Goal: Task Accomplishment & Management: Manage account settings

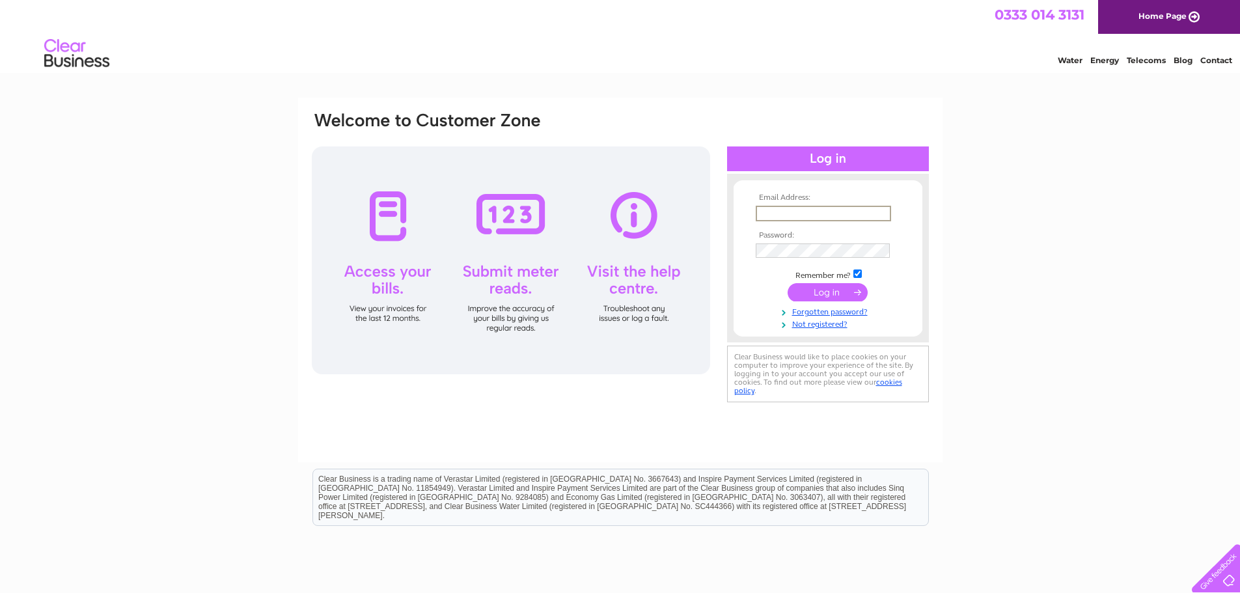
click at [783, 214] on input "text" at bounding box center [823, 214] width 135 height 16
type input "[EMAIL_ADDRESS][DOMAIN_NAME]"
click at [788, 283] on input "submit" at bounding box center [828, 292] width 80 height 18
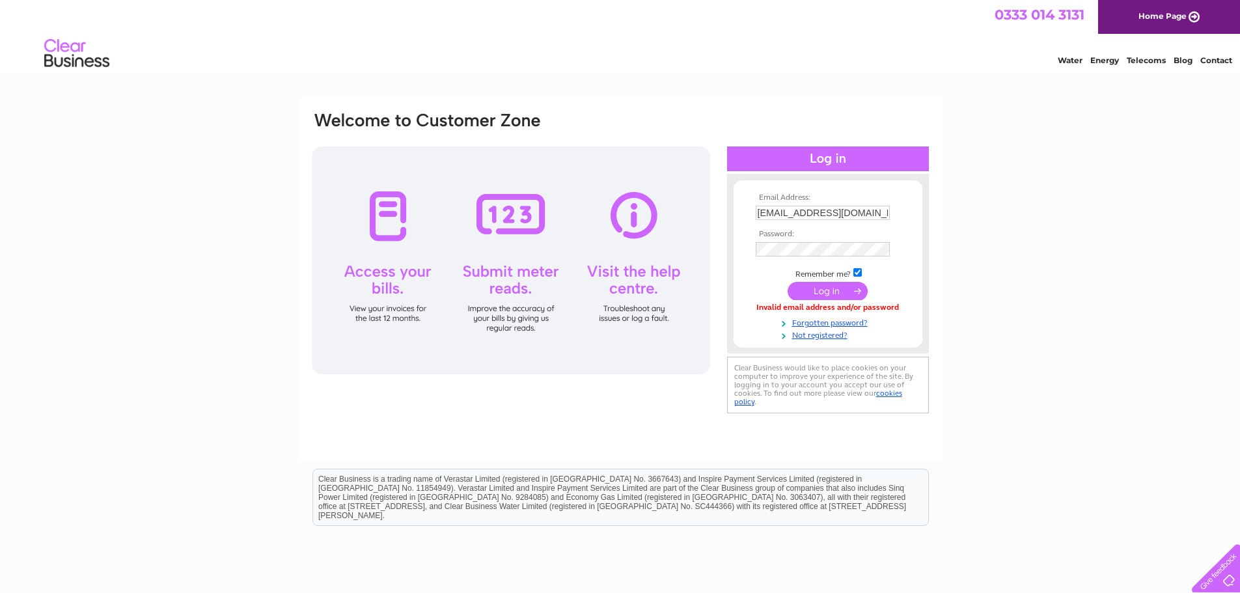
click at [811, 287] on input "submit" at bounding box center [828, 291] width 80 height 18
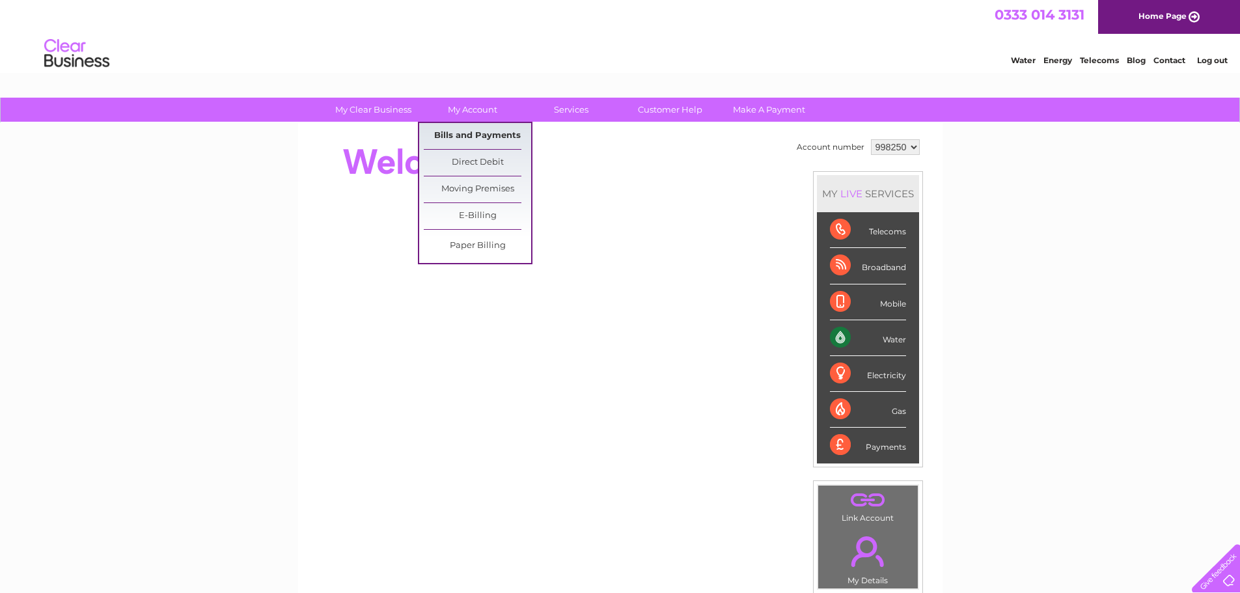
click at [472, 139] on link "Bills and Payments" at bounding box center [477, 136] width 107 height 26
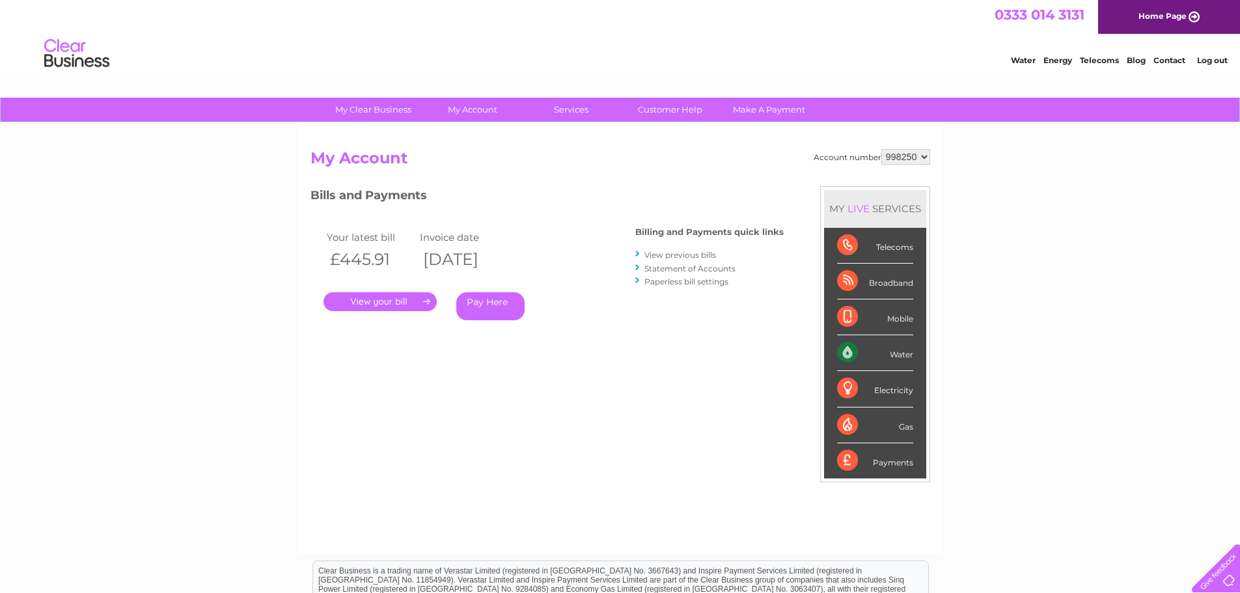
click at [384, 290] on div ". Pay Here" at bounding box center [454, 283] width 260 height 20
click at [384, 303] on link "." at bounding box center [380, 301] width 113 height 19
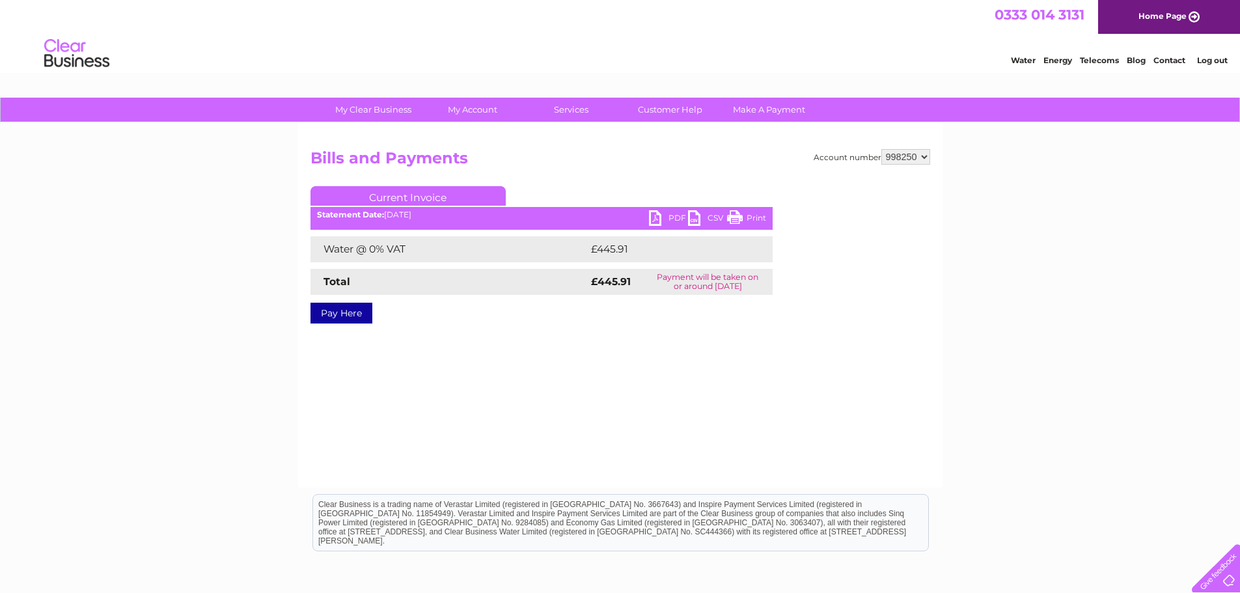
click at [652, 215] on link "PDF" at bounding box center [668, 219] width 39 height 19
